Goal: Check status

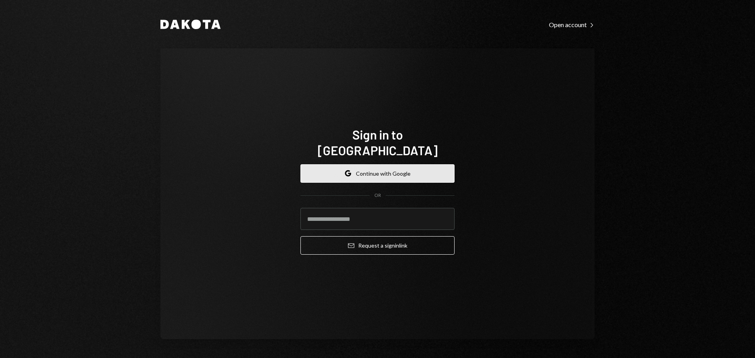
click at [381, 167] on button "Google Continue with Google" at bounding box center [377, 173] width 154 height 18
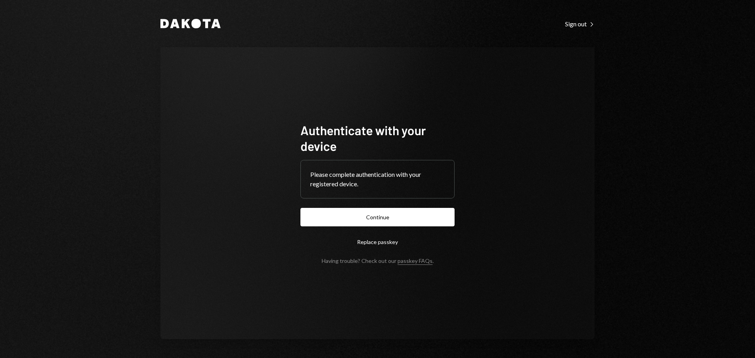
click at [696, 66] on div "Dakota Sign out Right Caret Authenticate with your device Please complete authe…" at bounding box center [377, 179] width 755 height 358
click at [363, 220] on button "Continue" at bounding box center [377, 217] width 154 height 18
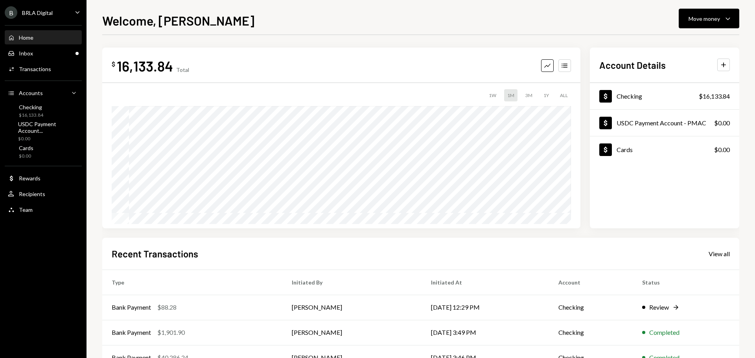
click at [376, 24] on div "Welcome, [PERSON_NAME] Move money Caret Down" at bounding box center [420, 19] width 637 height 17
click at [76, 94] on icon "Caret Down" at bounding box center [74, 93] width 8 height 8
click at [76, 94] on icon "Caret Up" at bounding box center [74, 93] width 8 height 8
drag, startPoint x: 102, startPoint y: 24, endPoint x: 201, endPoint y: 22, distance: 98.3
click at [201, 22] on div "Welcome, [PERSON_NAME] Move money Caret Down" at bounding box center [420, 19] width 637 height 17
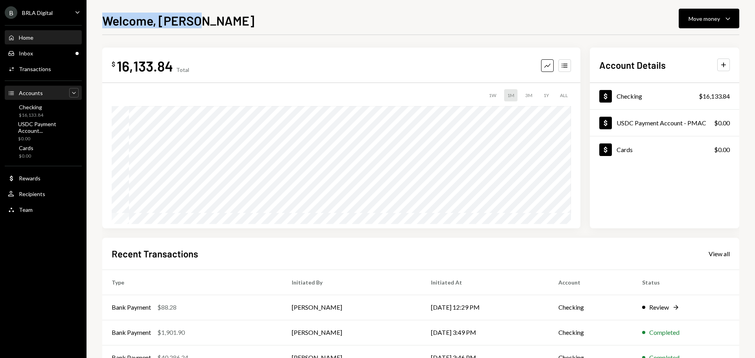
click at [204, 22] on div "Welcome, [PERSON_NAME] Move money Caret Down" at bounding box center [420, 19] width 637 height 17
click at [207, 22] on div "Welcome, [PERSON_NAME] Move money Caret Down" at bounding box center [420, 19] width 637 height 17
click at [342, 36] on div "$ 16,133.84 Total Graph Accounts 1W 1M 3M 1Y ALL $15,602.67 [DATE] Account Deta…" at bounding box center [420, 236] width 637 height 402
drag, startPoint x: 742, startPoint y: 175, endPoint x: 663, endPoint y: 173, distance: 79.4
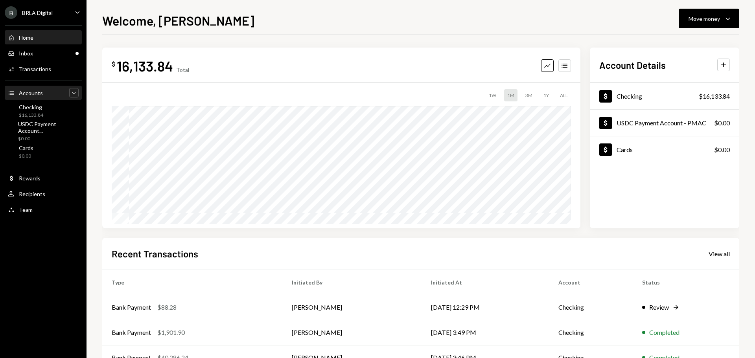
click at [742, 175] on div "Welcome, [PERSON_NAME] Move money Caret Down $ 16,133.84 Total Graph Accounts 1…" at bounding box center [421, 179] width 669 height 358
click at [42, 53] on div "Inbox Inbox" at bounding box center [43, 53] width 71 height 7
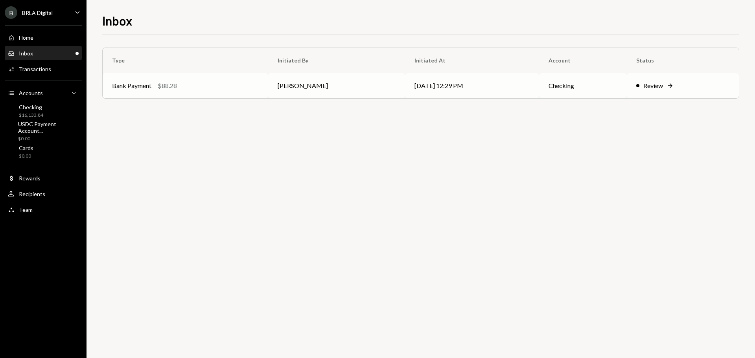
click at [657, 83] on div "Review" at bounding box center [653, 85] width 20 height 9
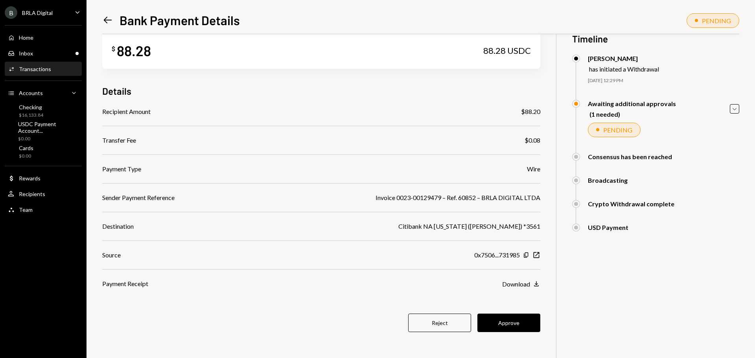
scroll to position [34, 0]
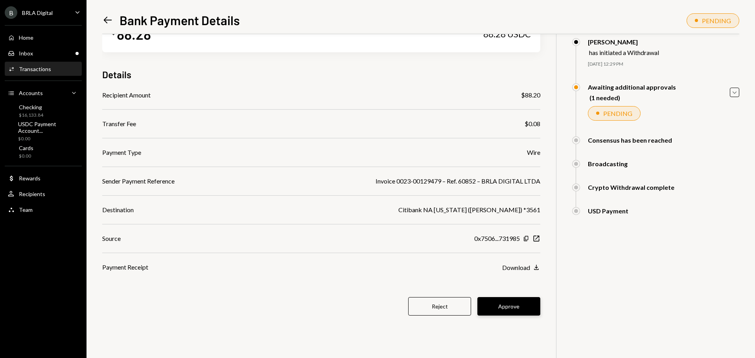
click at [512, 304] on button "Approve" at bounding box center [508, 306] width 63 height 18
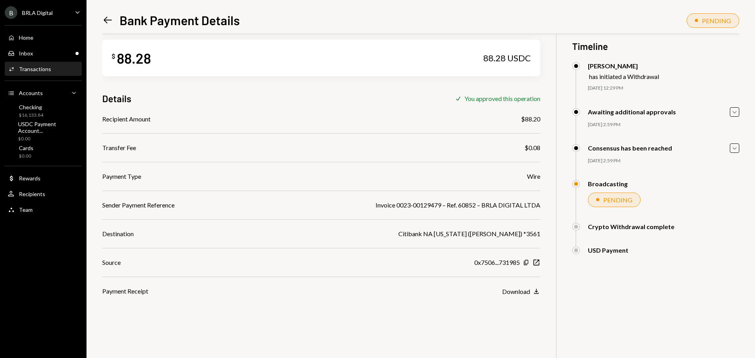
scroll to position [0, 0]
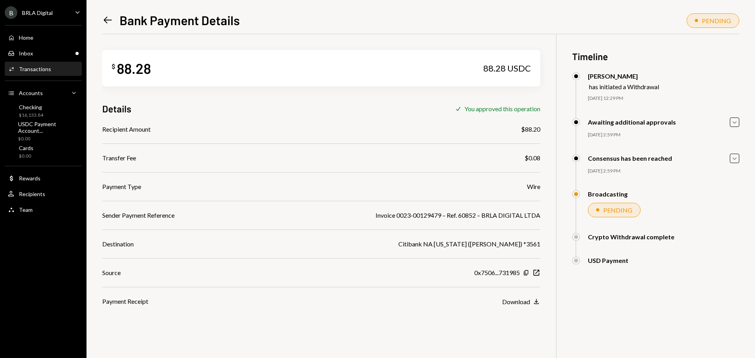
click at [646, 301] on div "$ 88.28 88.28 USDC Details Check You approved this operation Recipient Amount $…" at bounding box center [420, 213] width 637 height 358
drag, startPoint x: 463, startPoint y: 107, endPoint x: 487, endPoint y: 107, distance: 24.0
click at [484, 107] on div "You approved this operation" at bounding box center [502, 108] width 76 height 7
click at [488, 107] on div "You approved this operation" at bounding box center [502, 108] width 76 height 7
click at [476, 30] on div "Left Arrow Bank Payment Details PENDING $ 88.28 88.28 USDC Details Check You ap…" at bounding box center [420, 184] width 637 height 347
